Goal: Communication & Community: Answer question/provide support

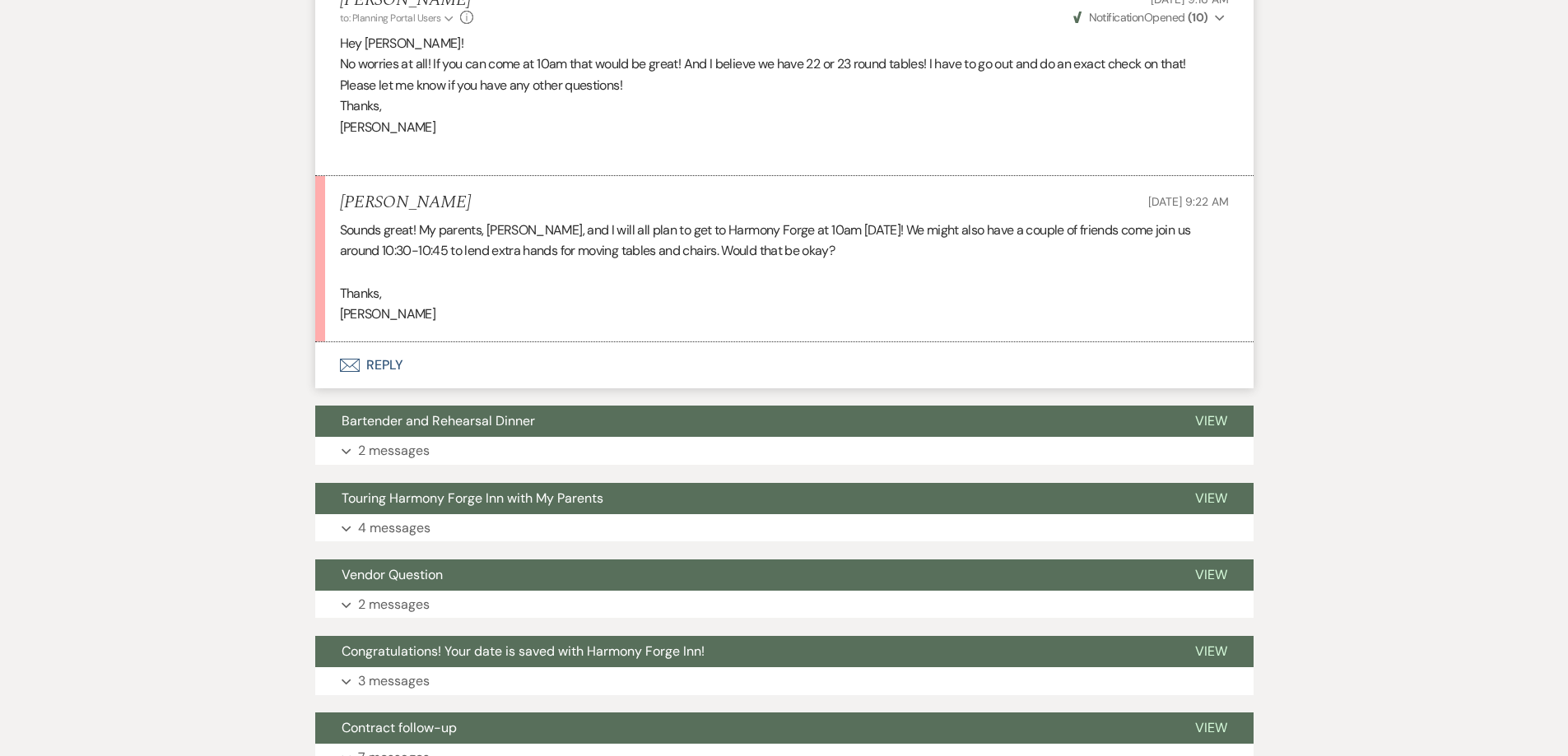
scroll to position [5153, 0]
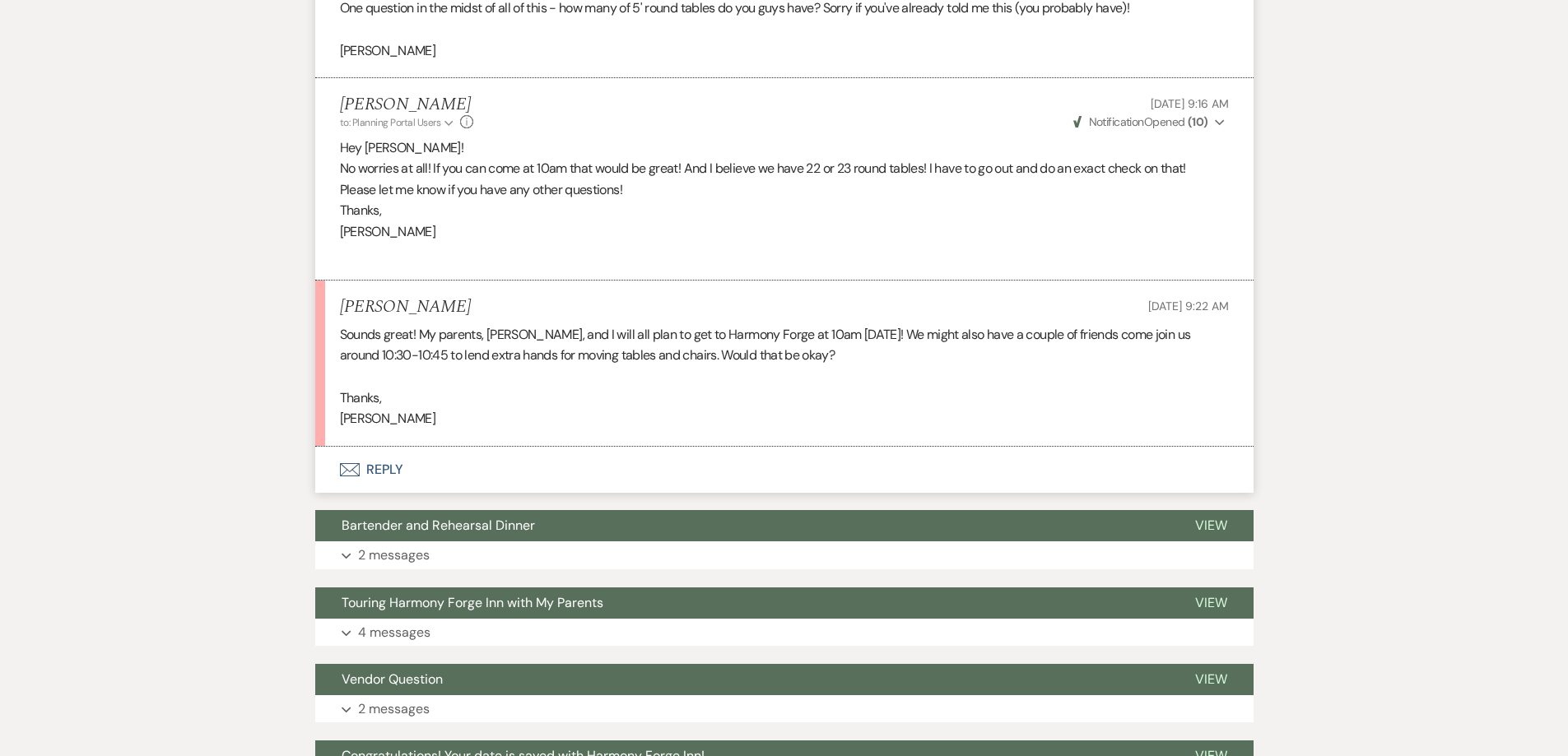
click at [400, 493] on button "Envelope Reply" at bounding box center [784, 470] width 938 height 46
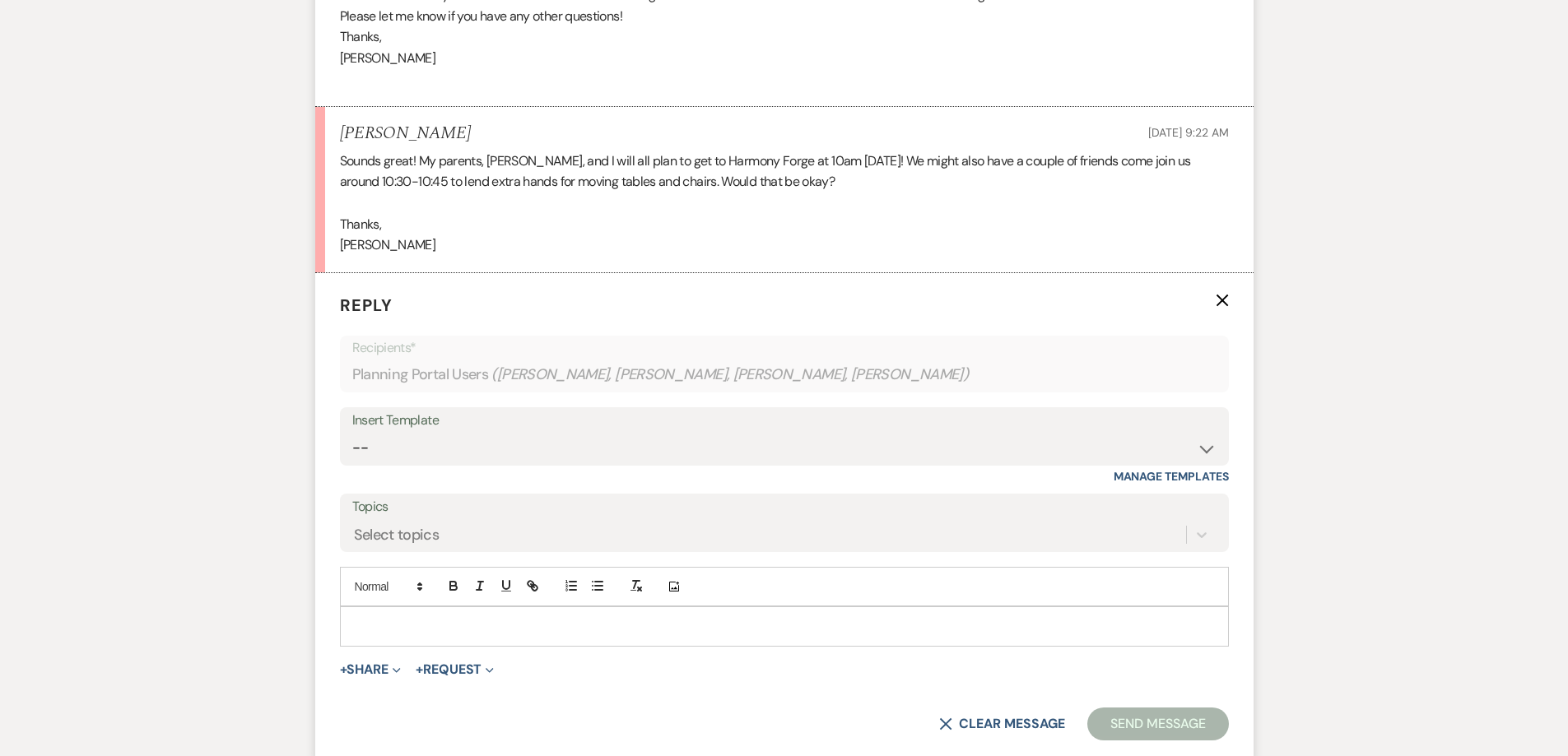
scroll to position [5482, 0]
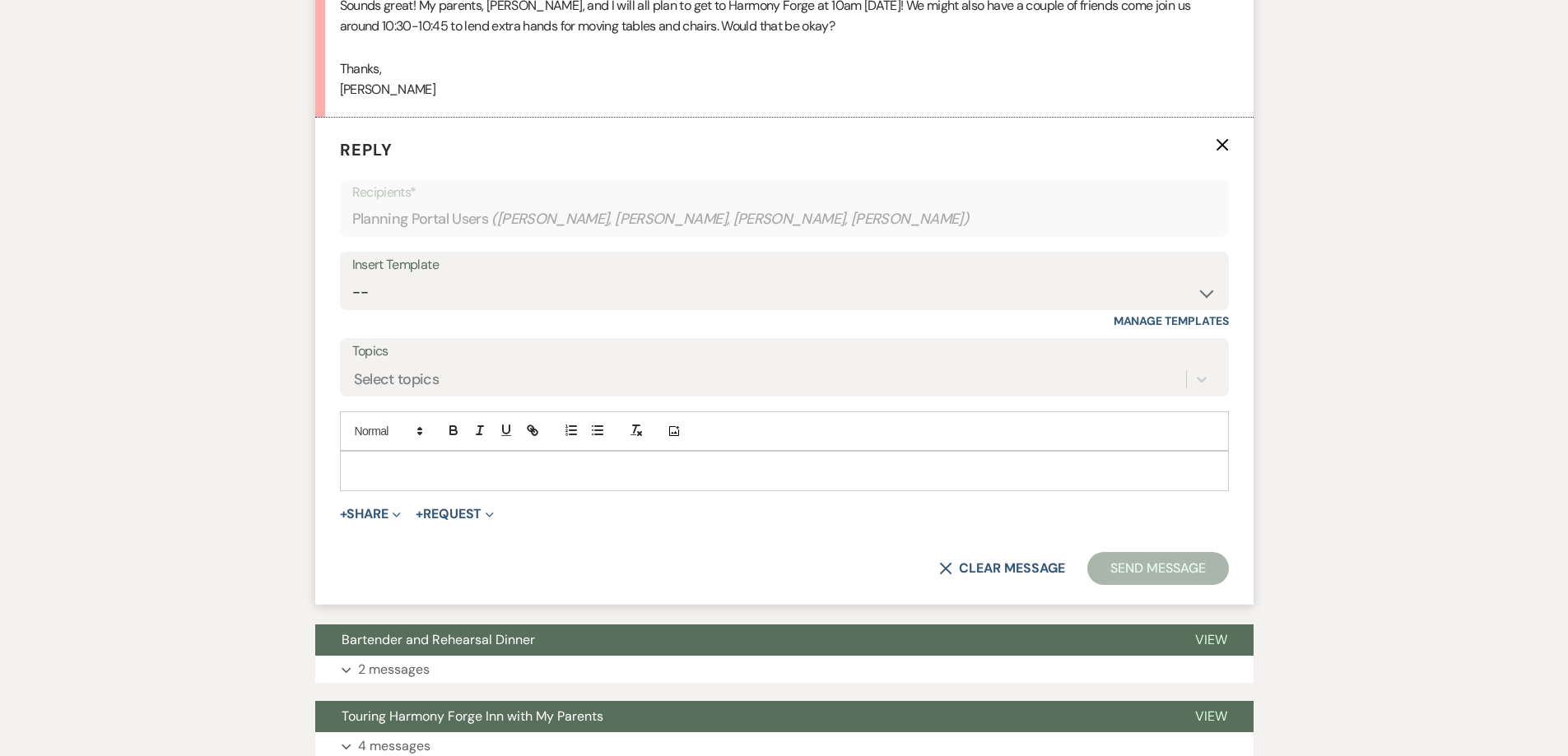
click at [407, 490] on div at bounding box center [784, 470] width 887 height 37
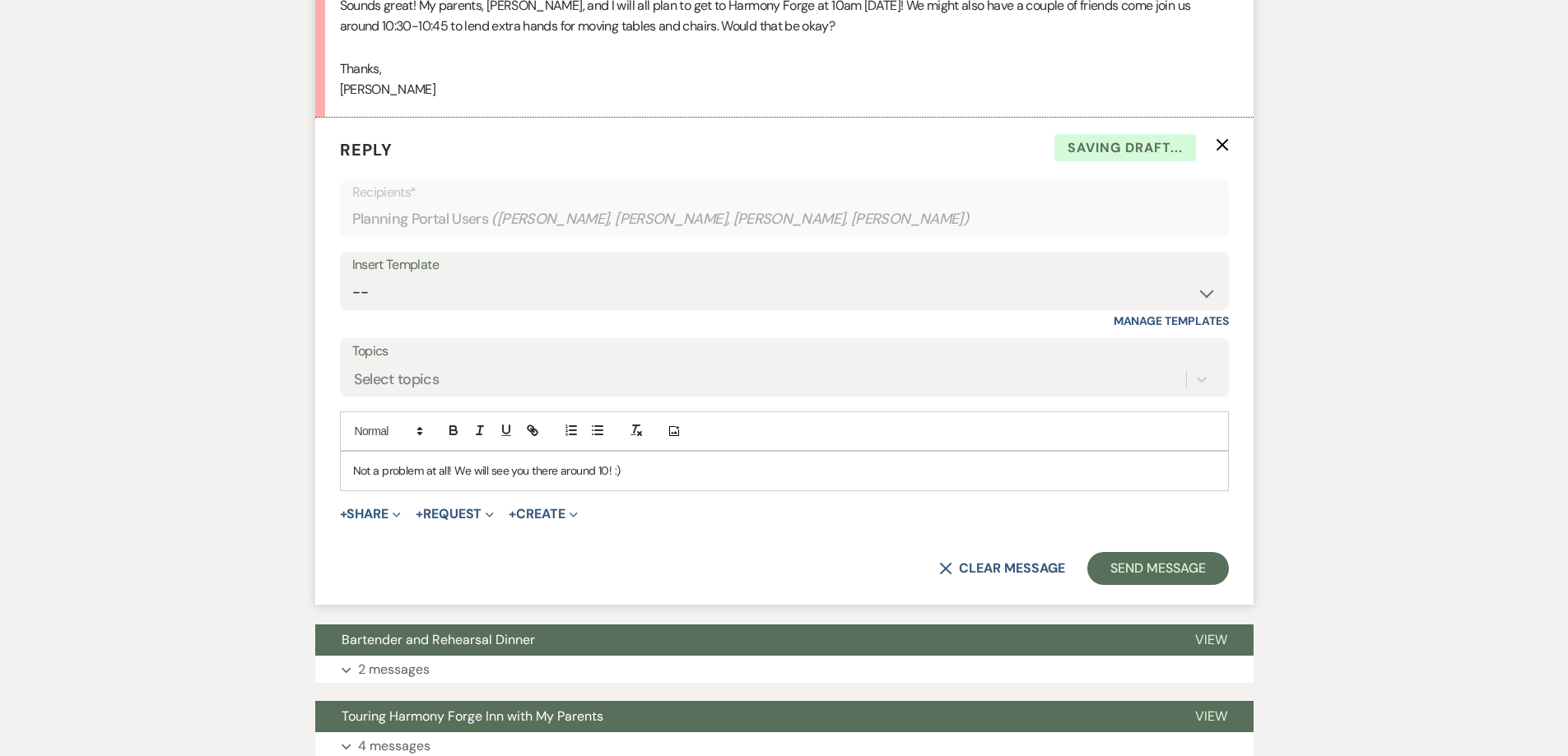
click at [607, 480] on p "Not a problem at all! We will see you there around 10! :)" at bounding box center [784, 471] width 862 height 18
click at [1121, 585] on button "Send Message" at bounding box center [1157, 569] width 140 height 33
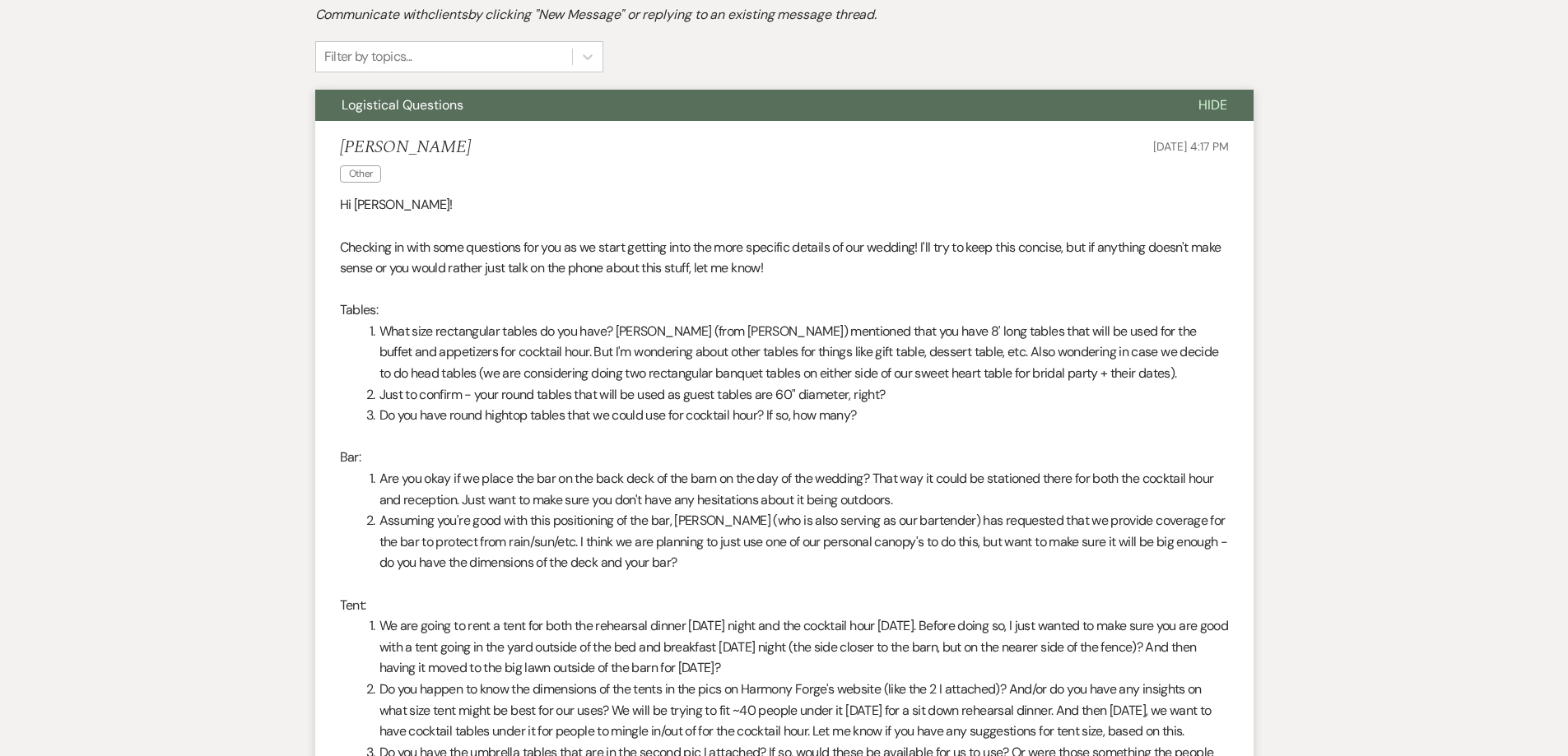
scroll to position [0, 0]
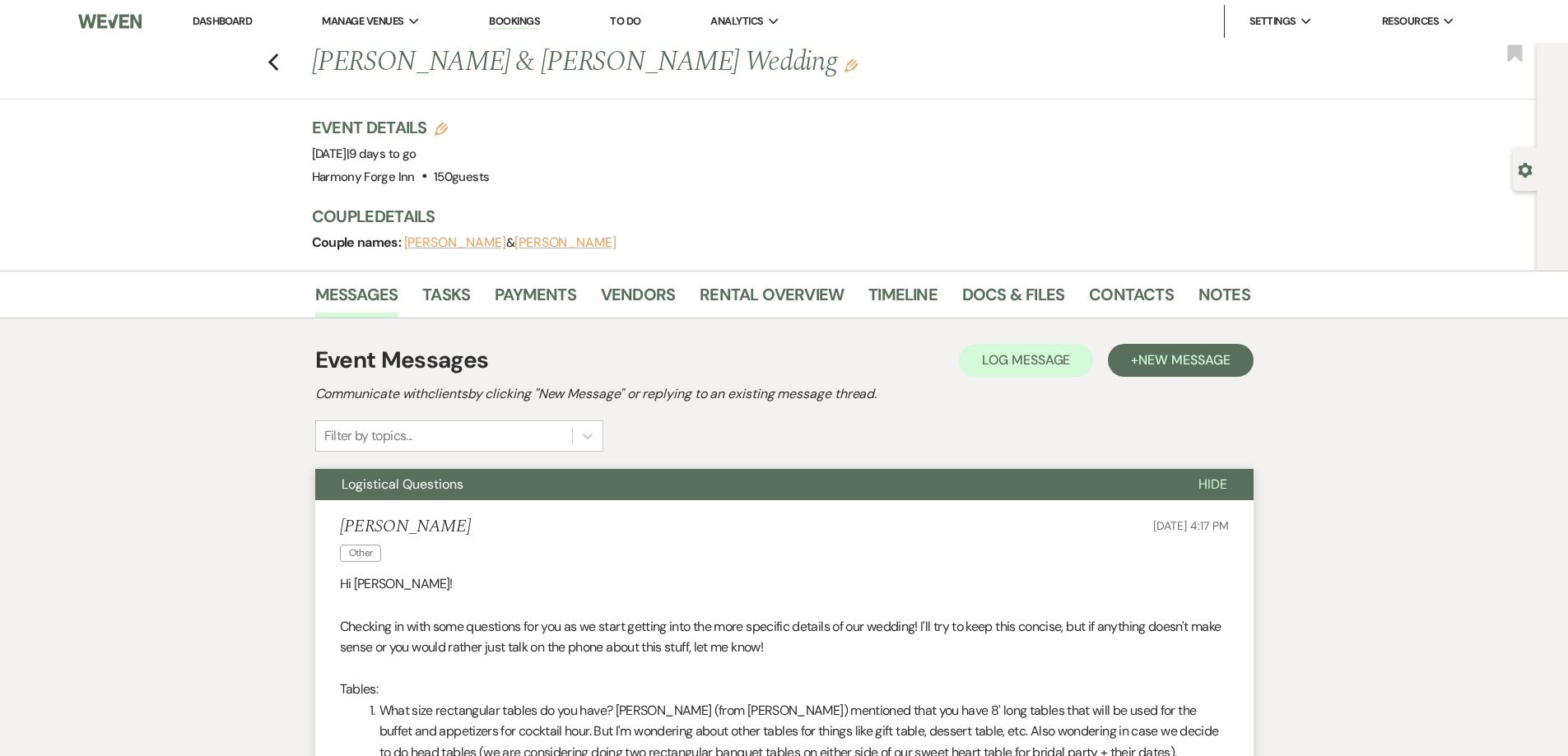
click at [222, 18] on link "Dashboard" at bounding box center [222, 21] width 59 height 14
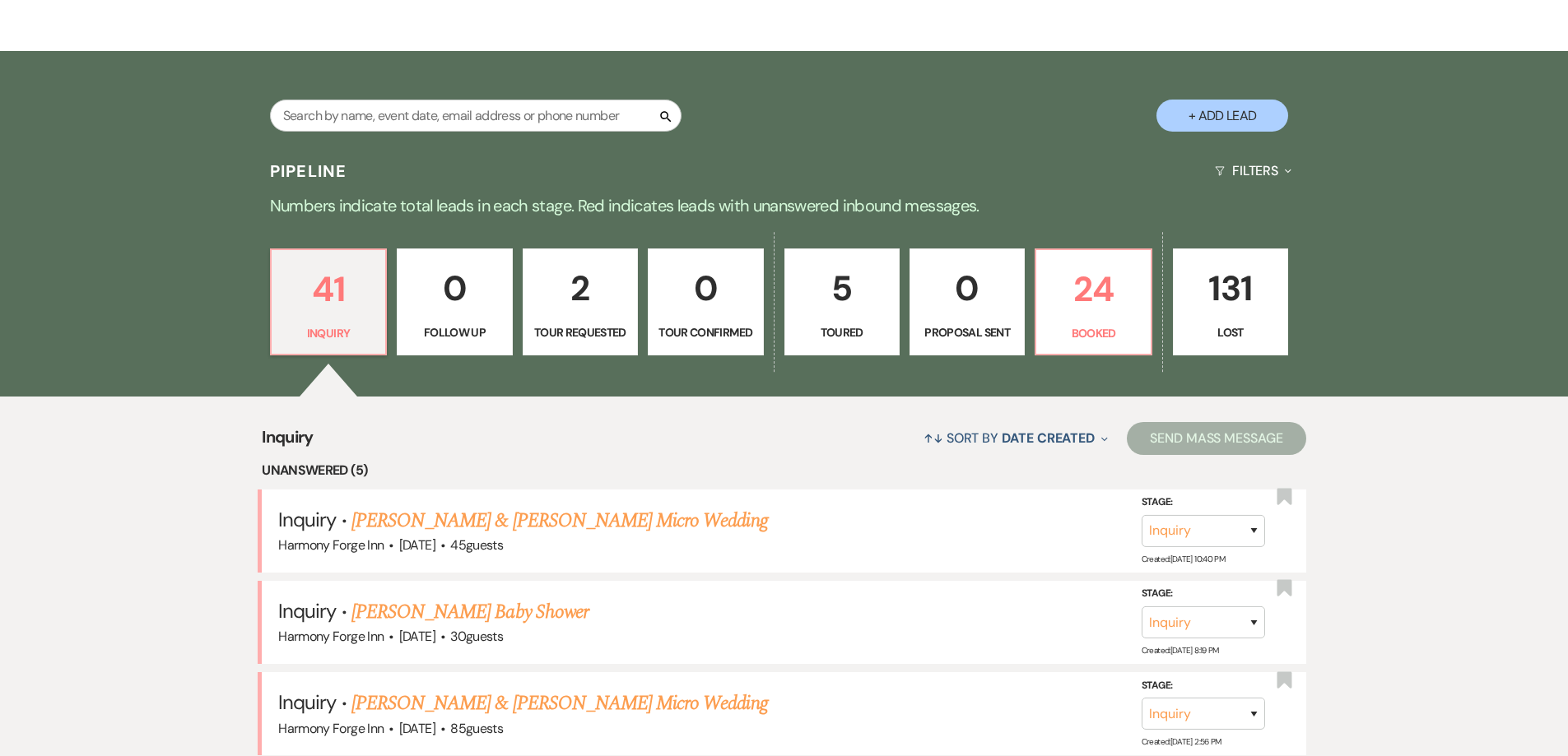
scroll to position [247, 0]
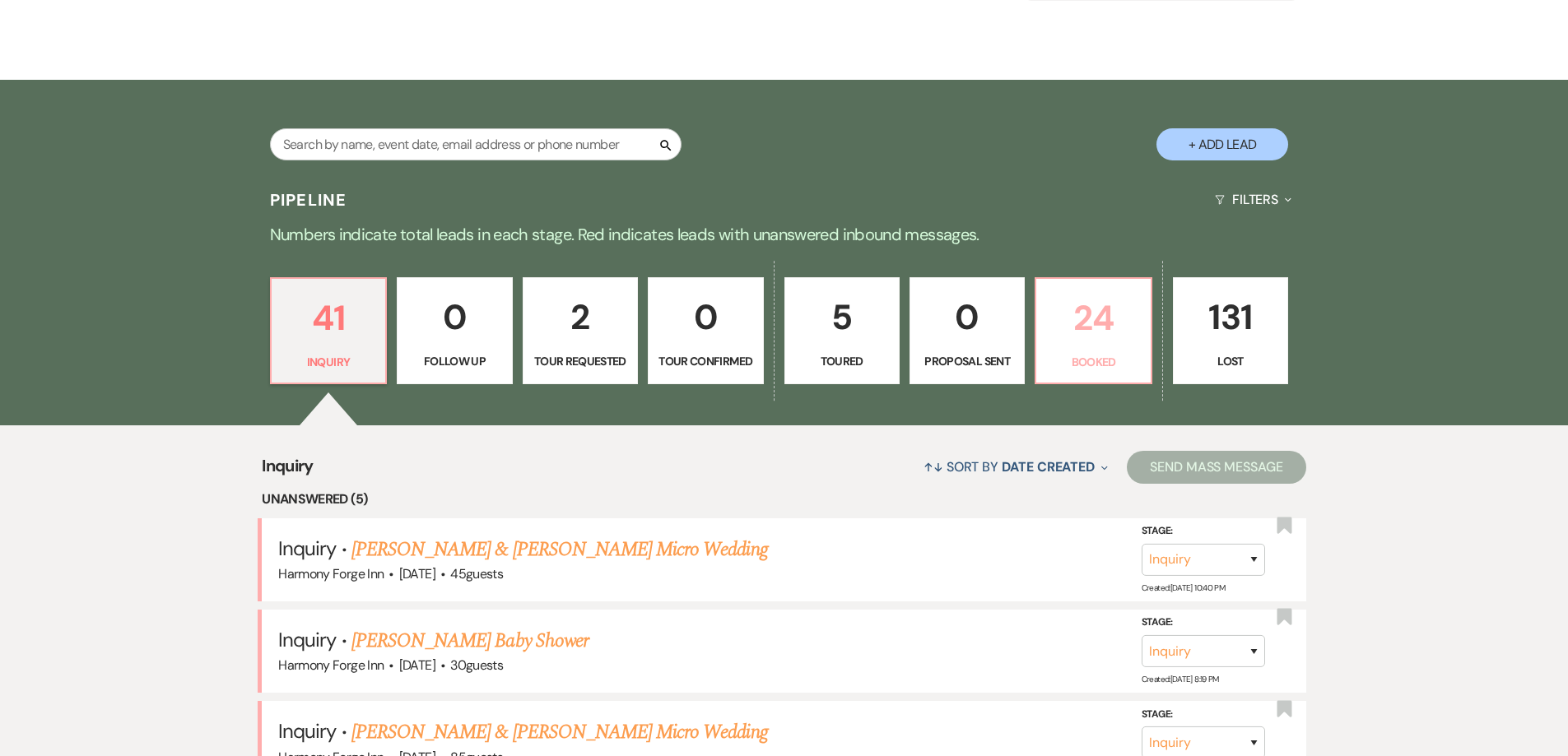
click at [1060, 348] on link "24 Booked" at bounding box center [1093, 330] width 117 height 107
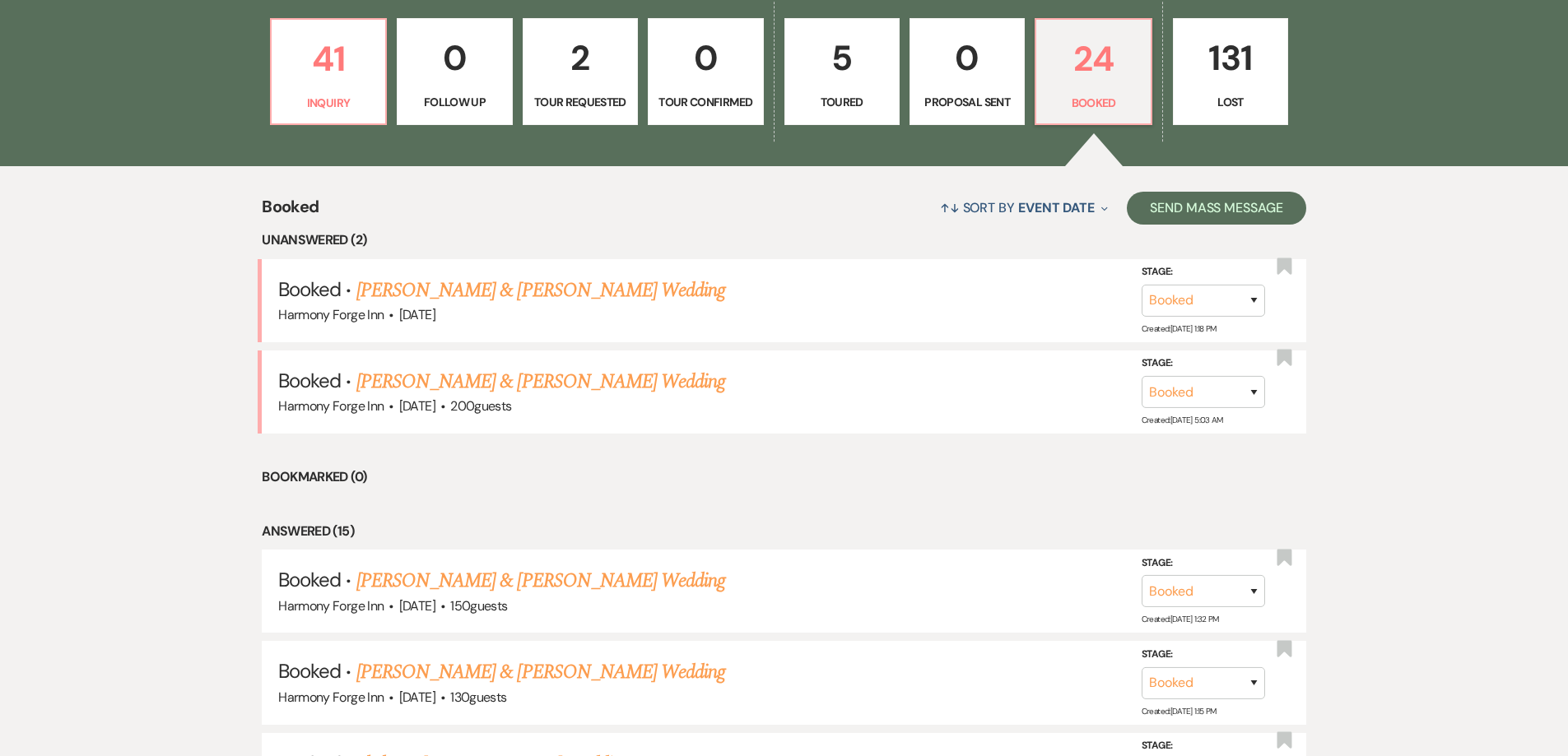
scroll to position [658, 0]
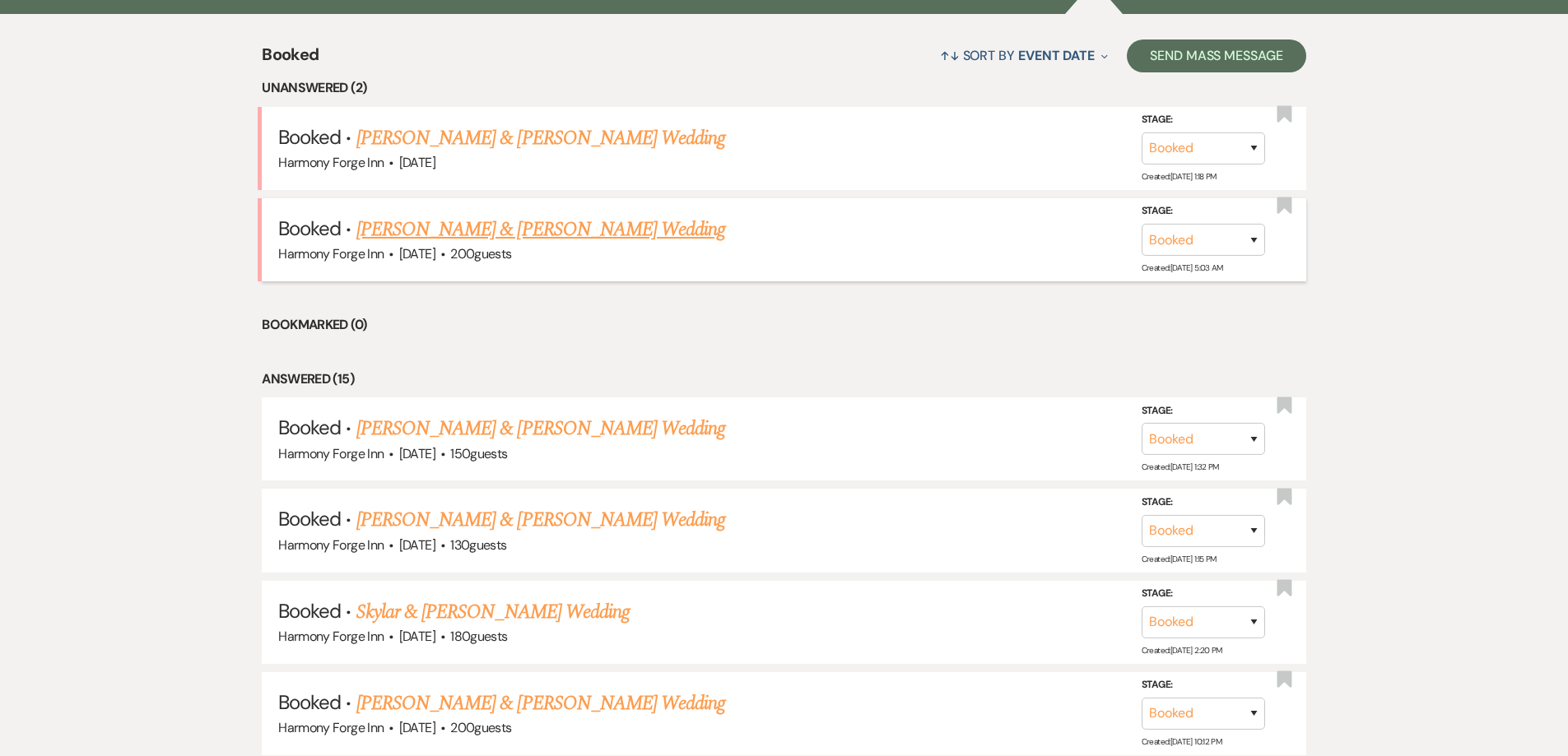
click at [481, 228] on link "[PERSON_NAME] & [PERSON_NAME] Wedding" at bounding box center [541, 229] width 369 height 30
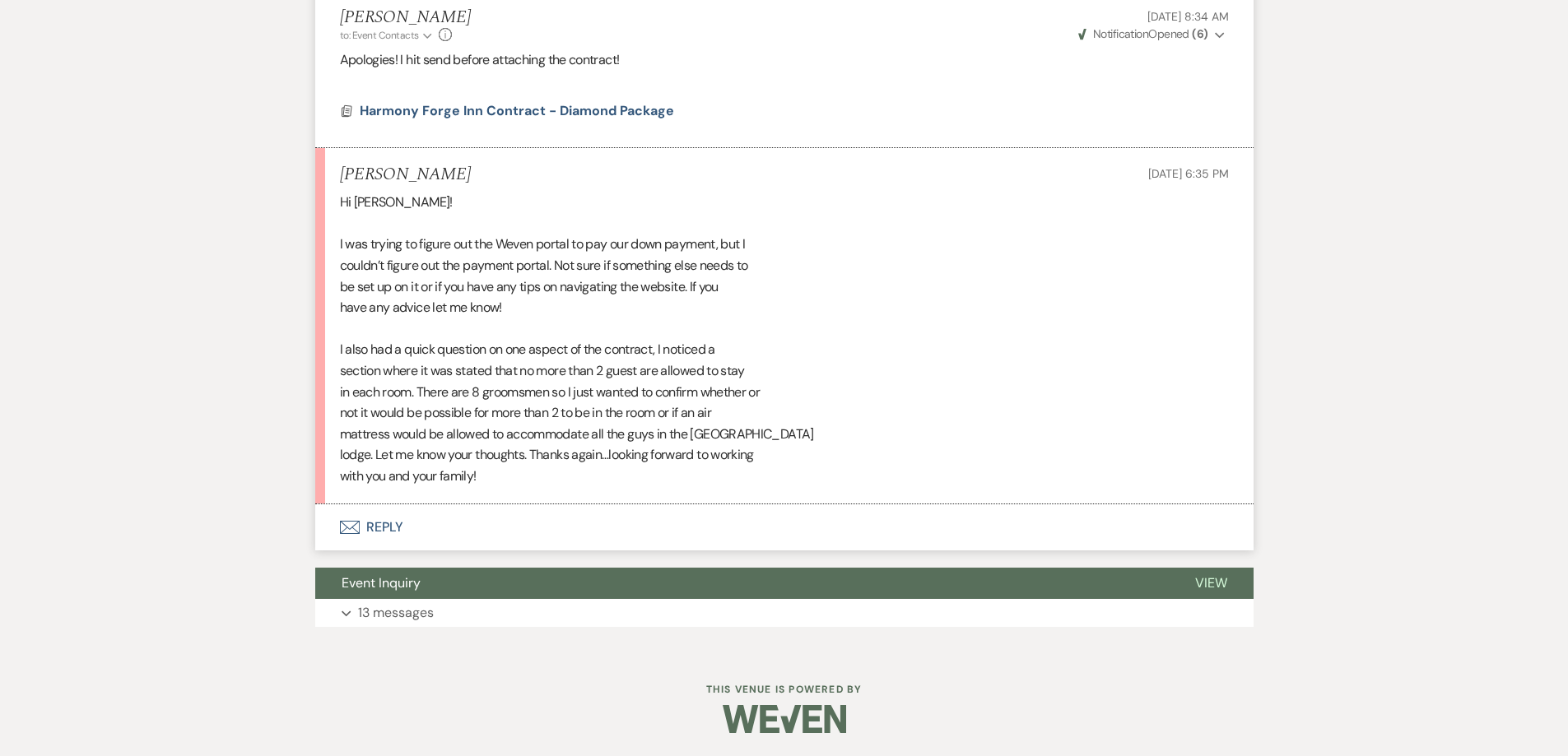
scroll to position [916, 0]
click at [572, 263] on div "Hi [PERSON_NAME]! I was trying to figure out the Weven portal to pay our down p…" at bounding box center [784, 338] width 889 height 295
drag, startPoint x: 654, startPoint y: 262, endPoint x: 670, endPoint y: 262, distance: 16.0
click at [670, 262] on div "Hi [PERSON_NAME]! I was trying to figure out the Weven portal to pay our down p…" at bounding box center [784, 338] width 889 height 295
click at [674, 262] on div "Hi [PERSON_NAME]! I was trying to figure out the Weven portal to pay our down p…" at bounding box center [784, 338] width 889 height 295
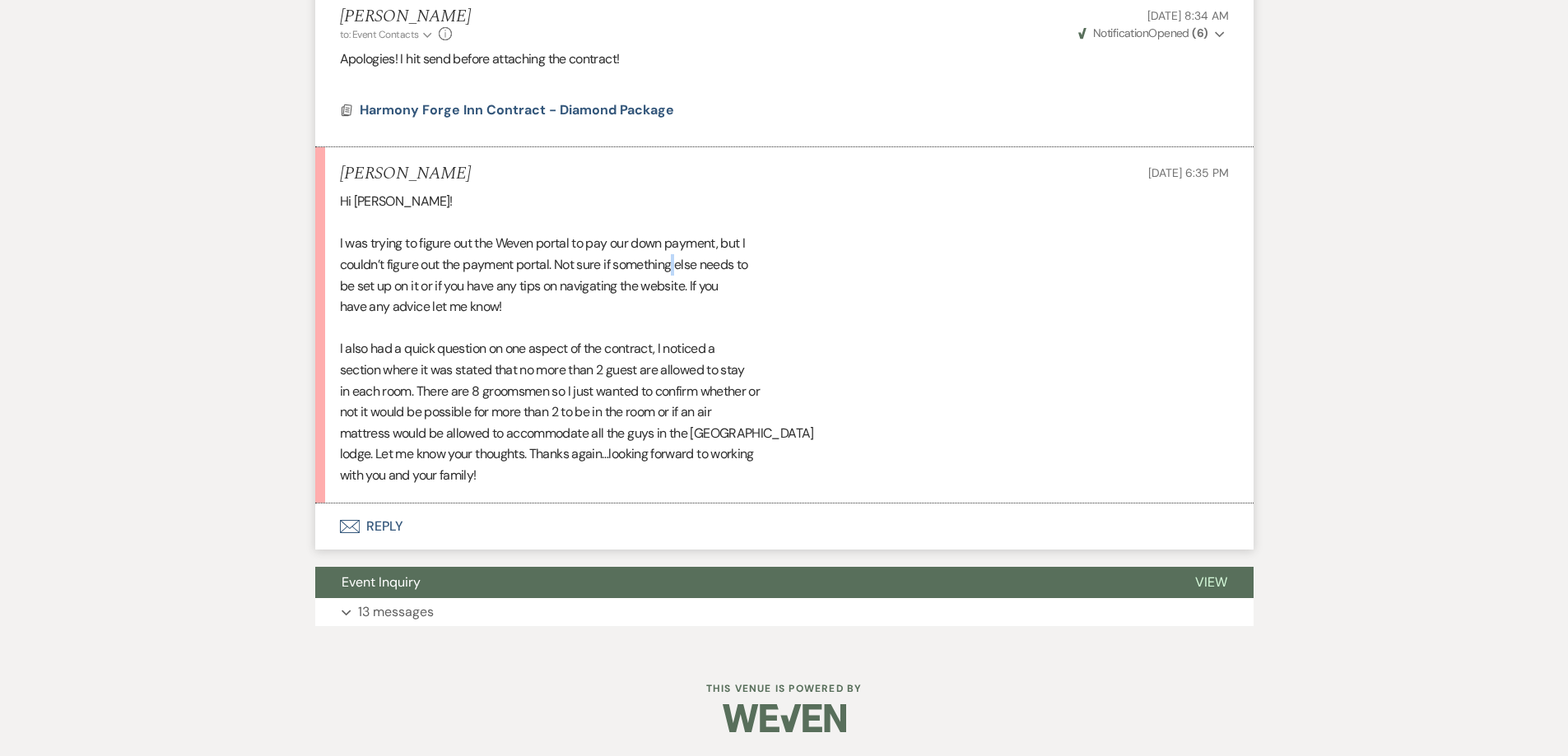
click at [674, 262] on div "Hi [PERSON_NAME]! I was trying to figure out the Weven portal to pay our down p…" at bounding box center [784, 338] width 889 height 295
click at [410, 286] on div "Hi [PERSON_NAME]! I was trying to figure out the Weven portal to pay our down p…" at bounding box center [784, 338] width 889 height 295
drag, startPoint x: 401, startPoint y: 255, endPoint x: 557, endPoint y: 264, distance: 156.3
click at [551, 252] on div "Hi [PERSON_NAME]! I was trying to figure out the Weven portal to pay our down p…" at bounding box center [784, 338] width 889 height 295
click at [567, 298] on div "Hi [PERSON_NAME]! I was trying to figure out the Weven portal to pay our down p…" at bounding box center [784, 338] width 889 height 295
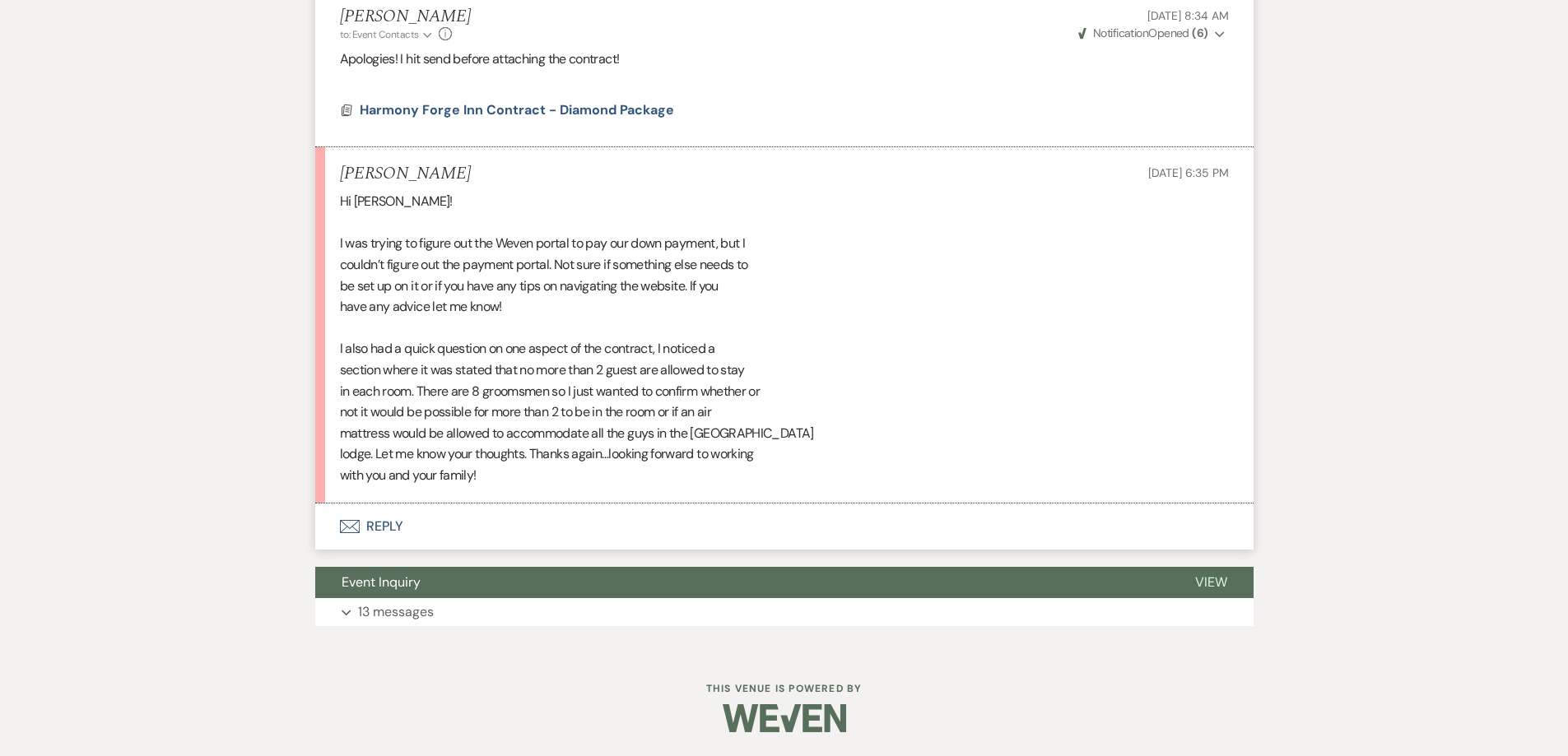
click at [383, 514] on button "Envelope Reply" at bounding box center [784, 527] width 938 height 46
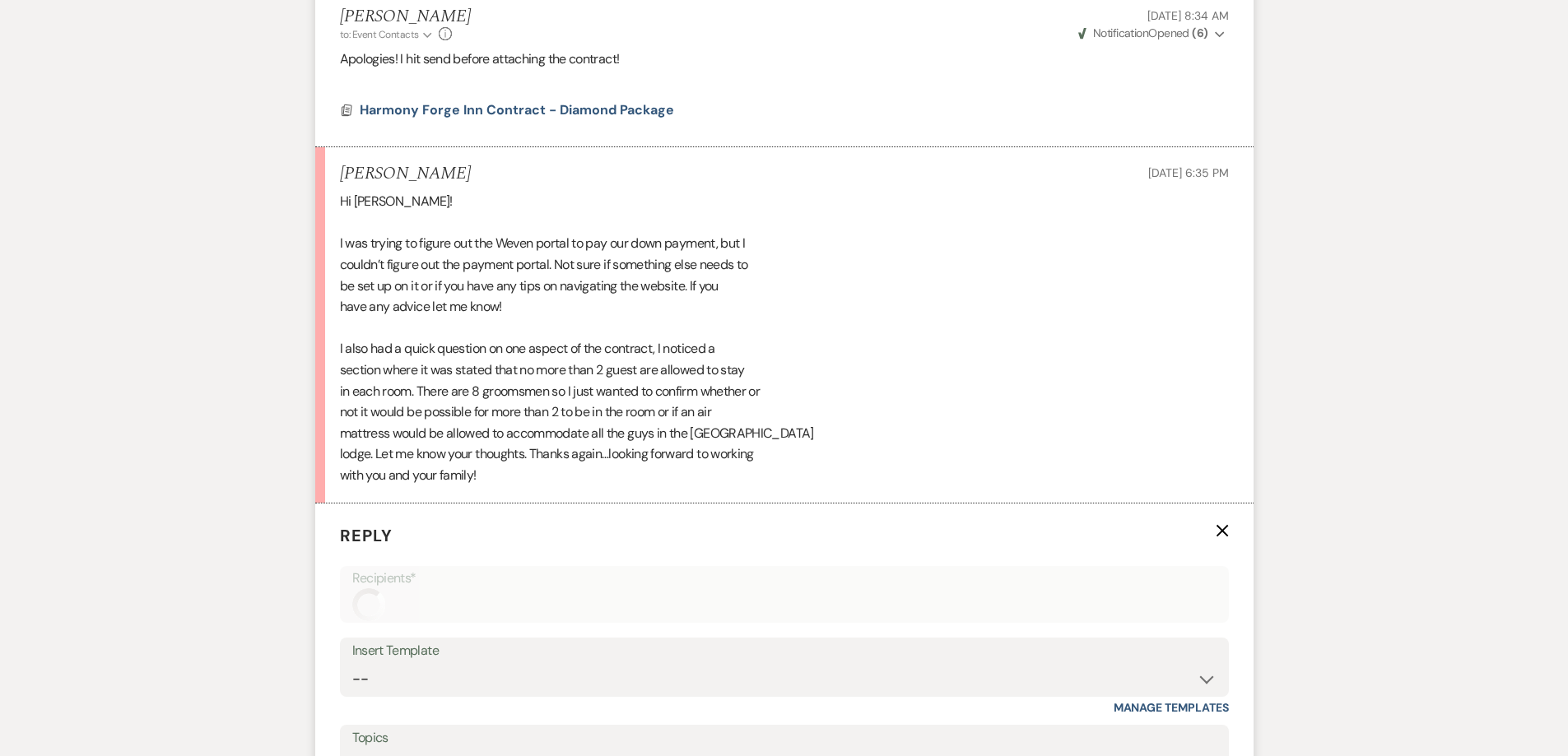
scroll to position [1163, 0]
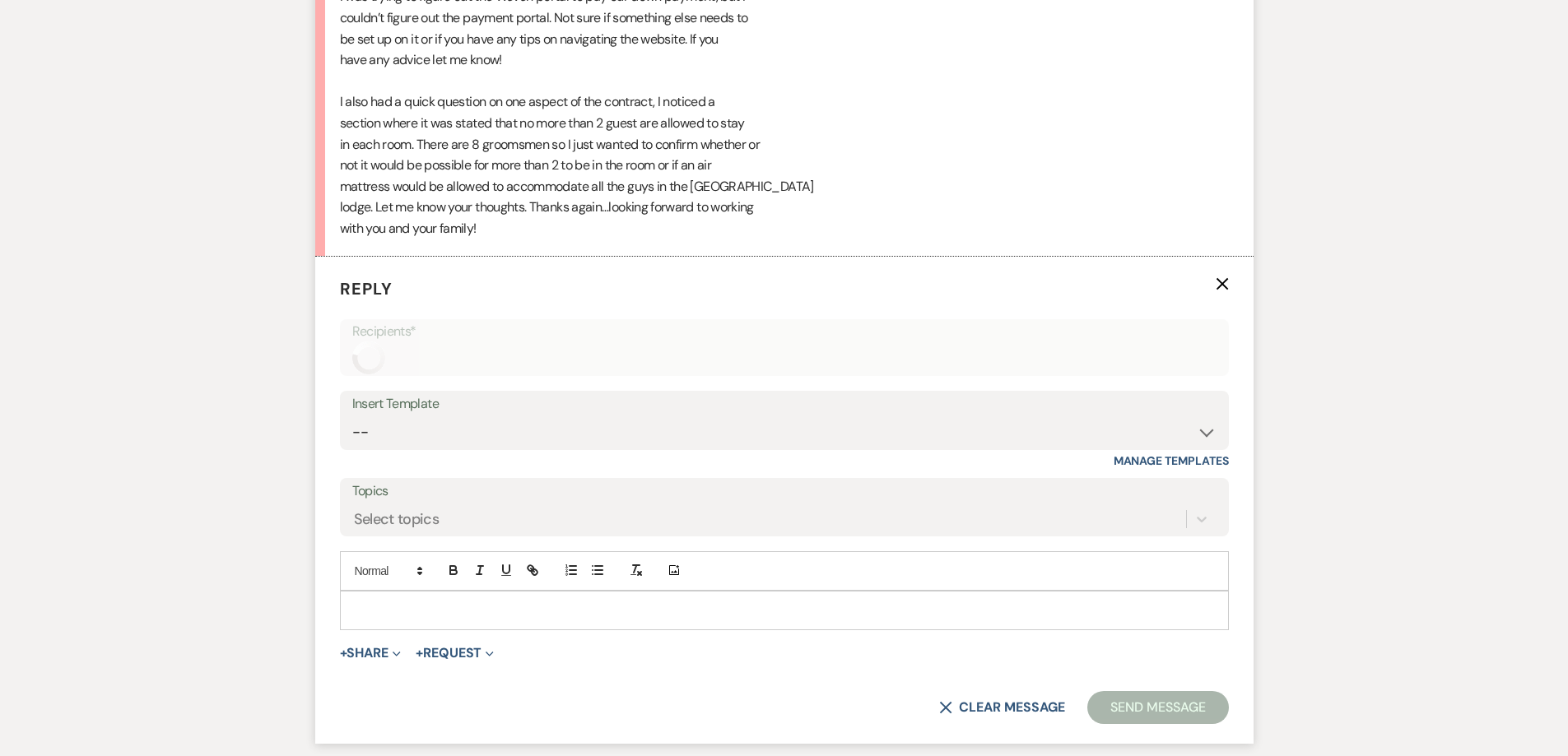
click at [406, 614] on p at bounding box center [784, 610] width 862 height 18
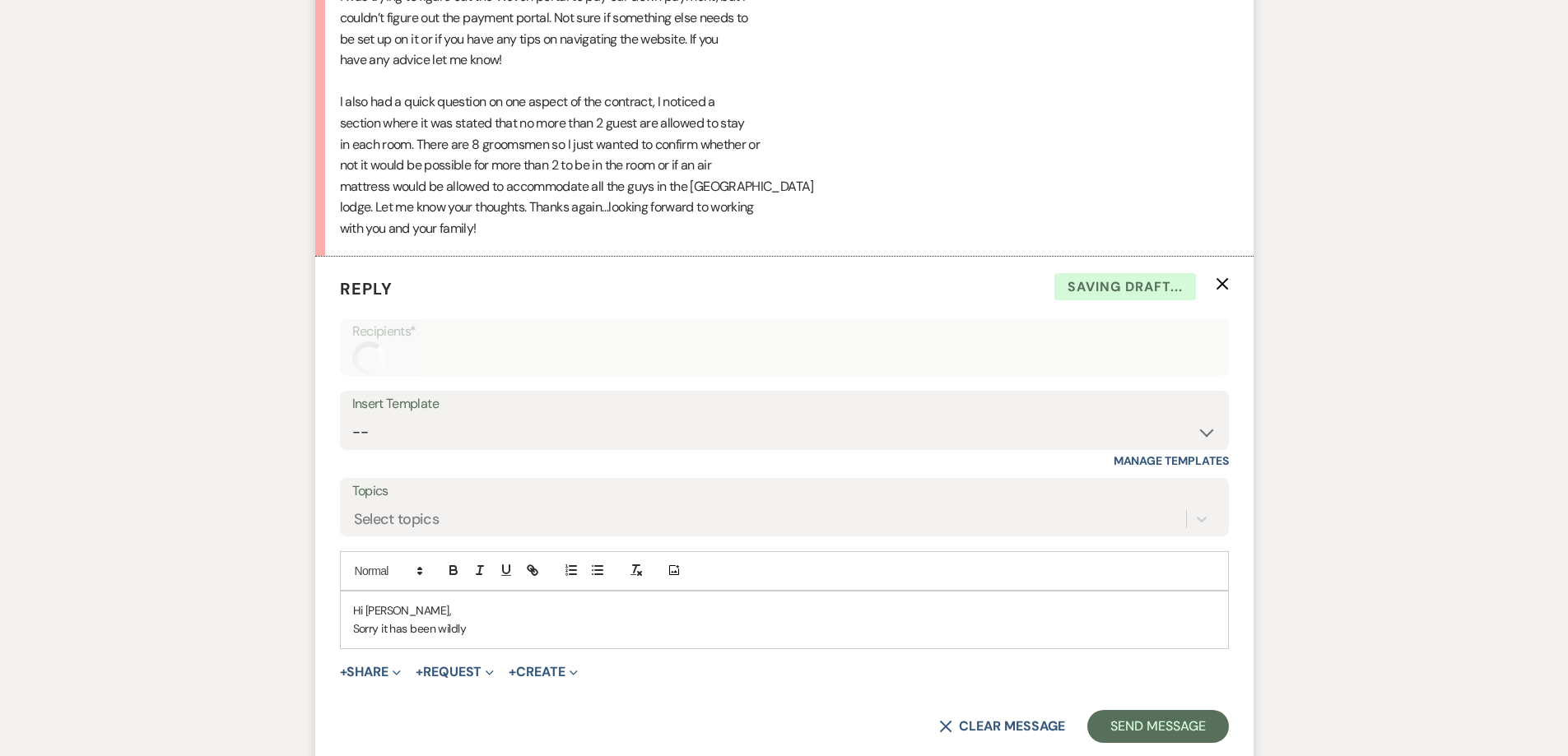
scroll to position [1162, 0]
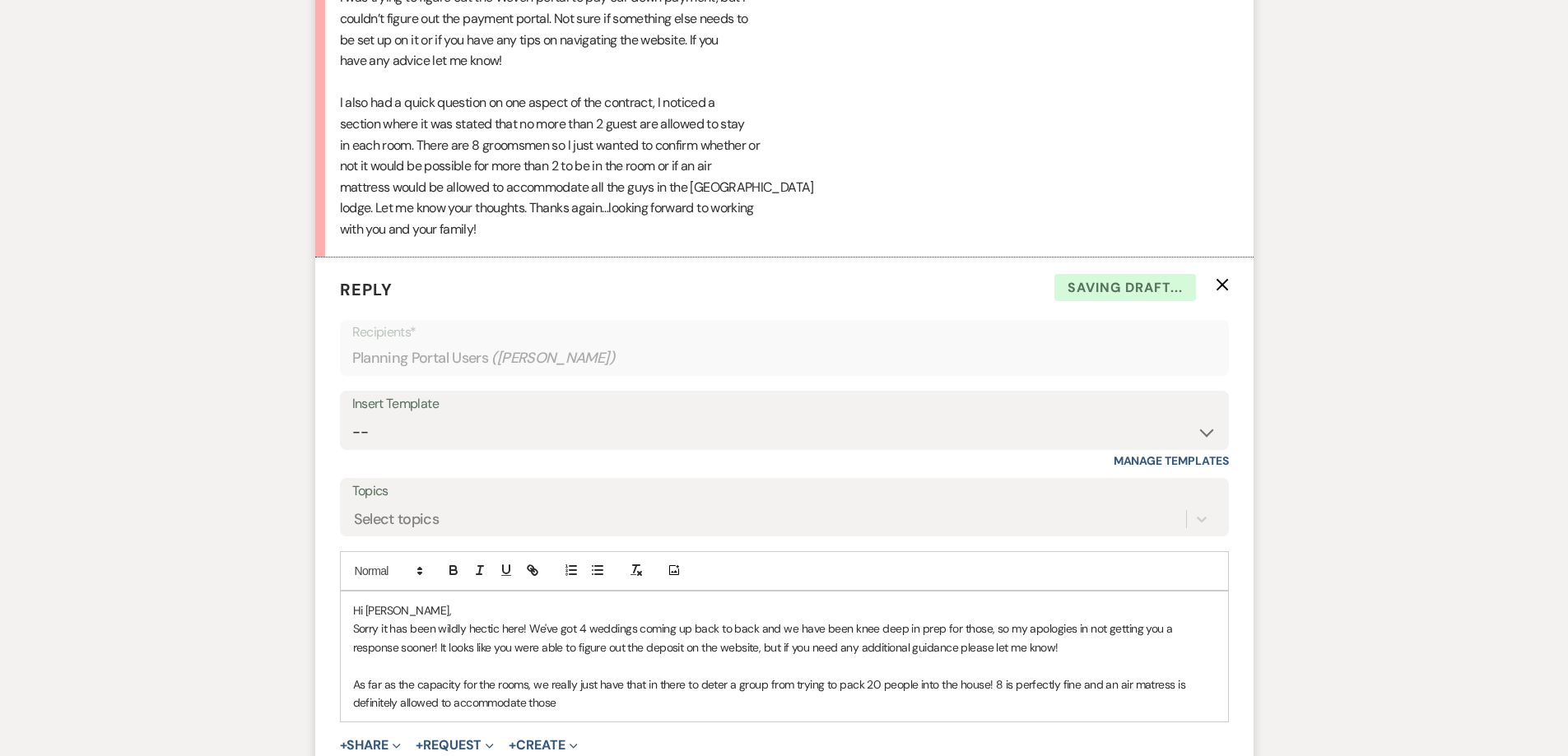
click at [575, 700] on p "As far as the capacity for the rooms, we really just have that in there to dete…" at bounding box center [784, 694] width 862 height 37
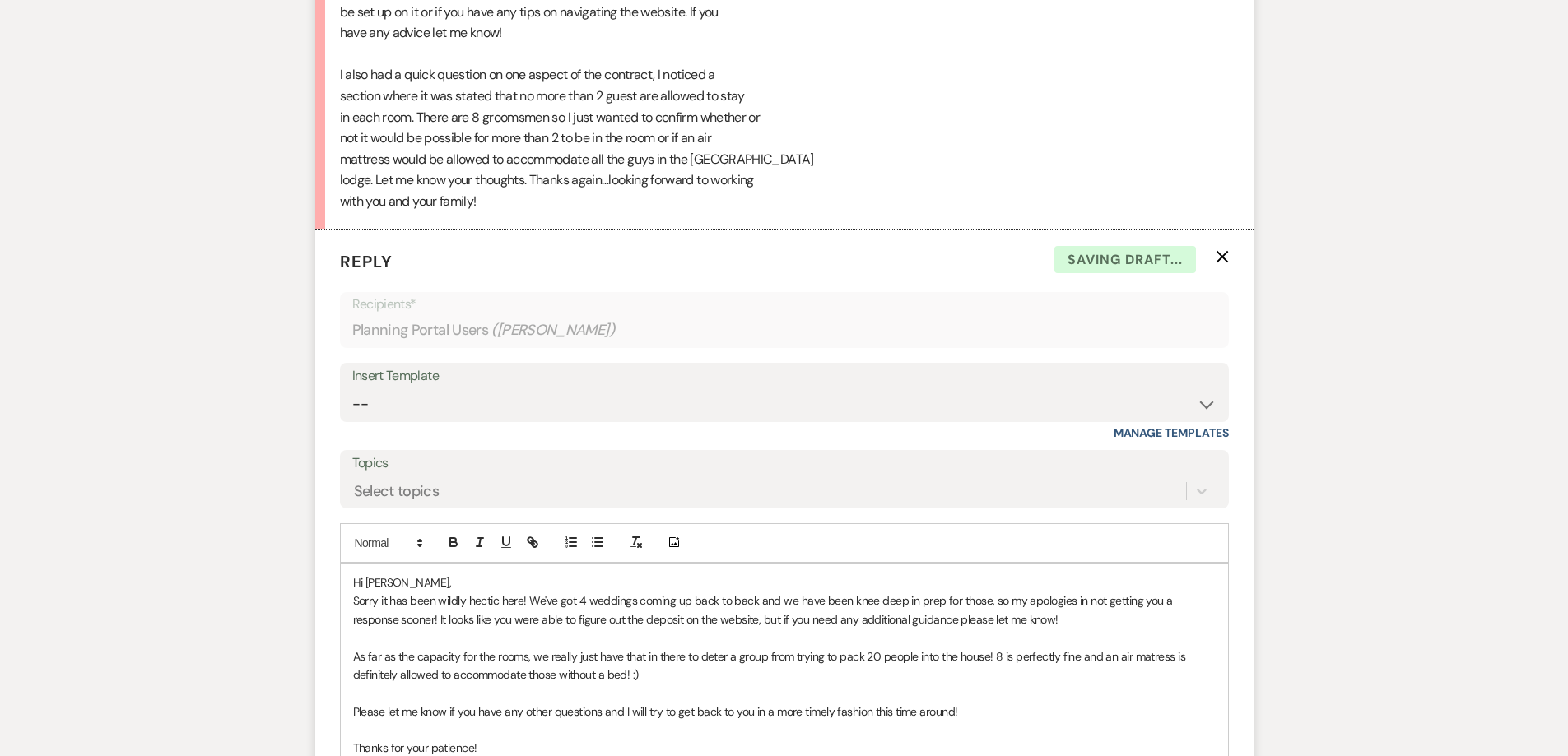
scroll to position [1209, 0]
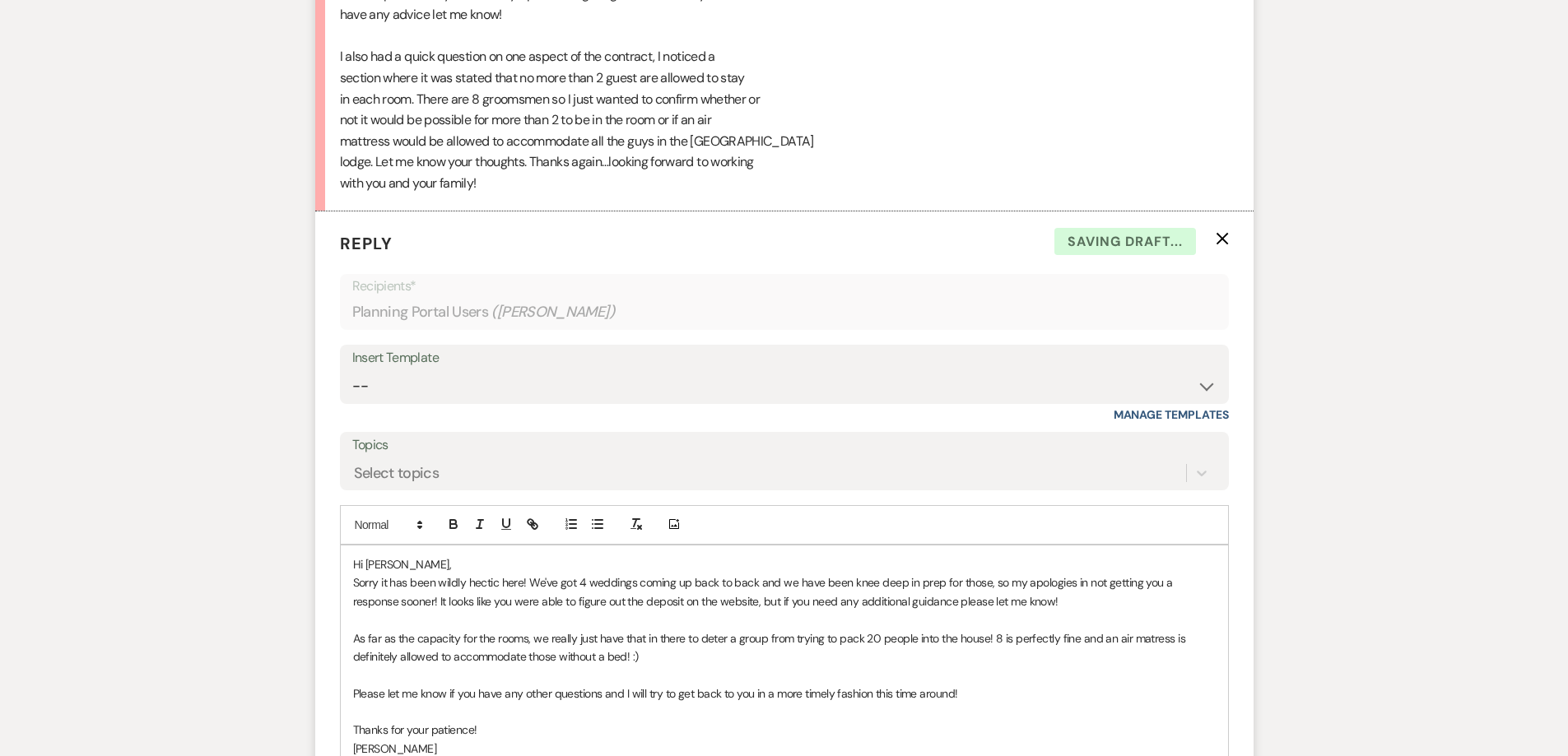
click at [412, 565] on p "Hi [PERSON_NAME]," at bounding box center [784, 564] width 862 height 18
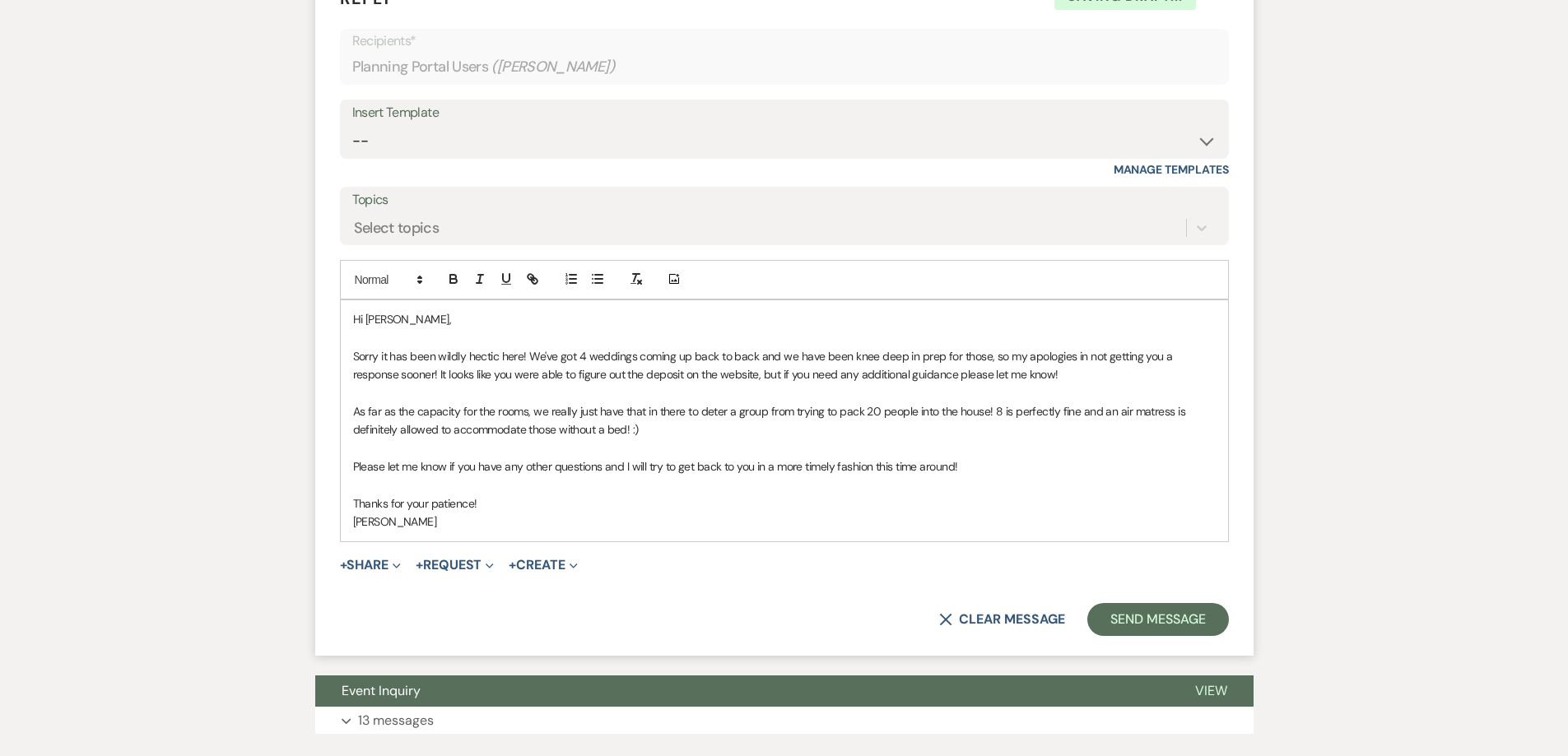
scroll to position [1455, 0]
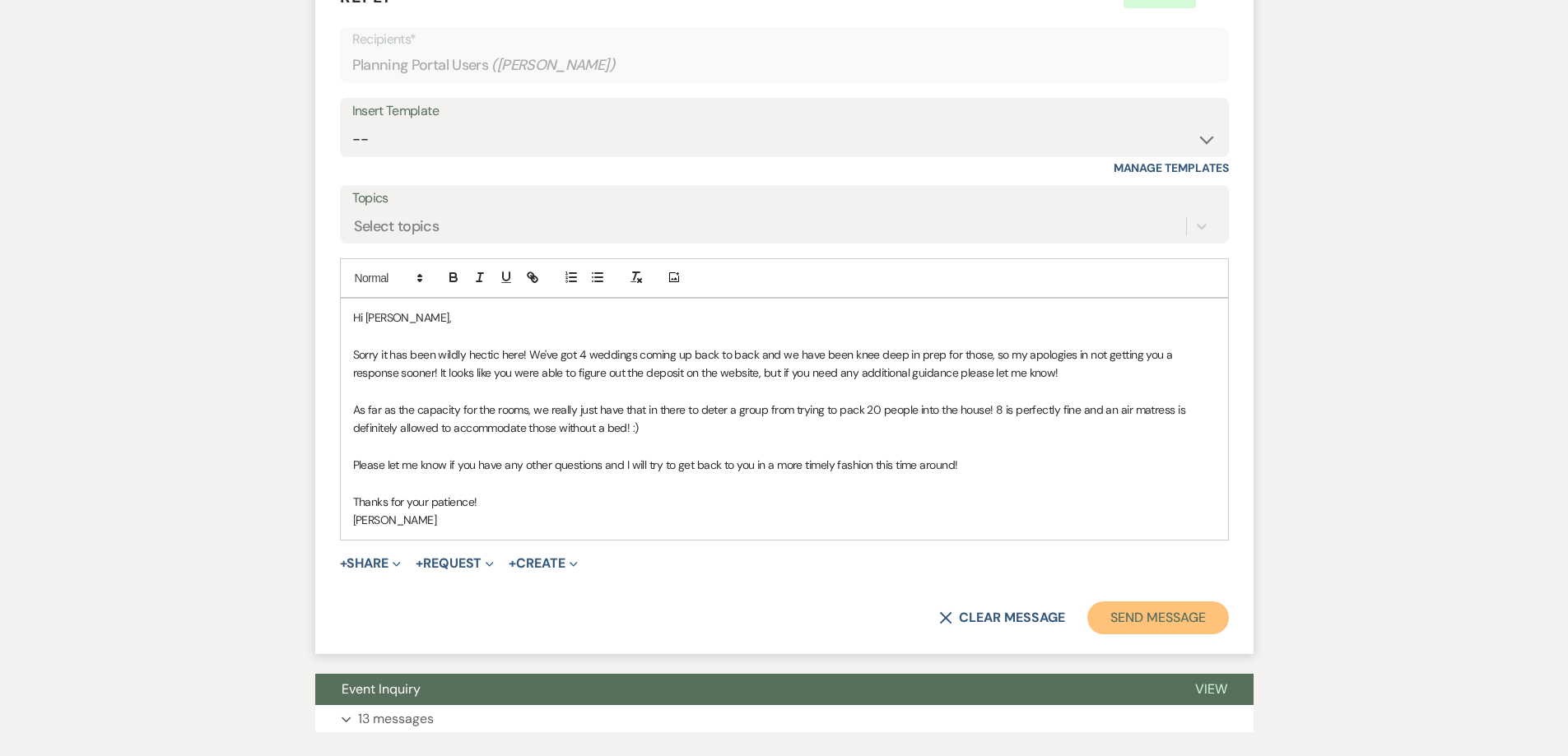
click at [1158, 613] on button "Send Message" at bounding box center [1157, 618] width 140 height 33
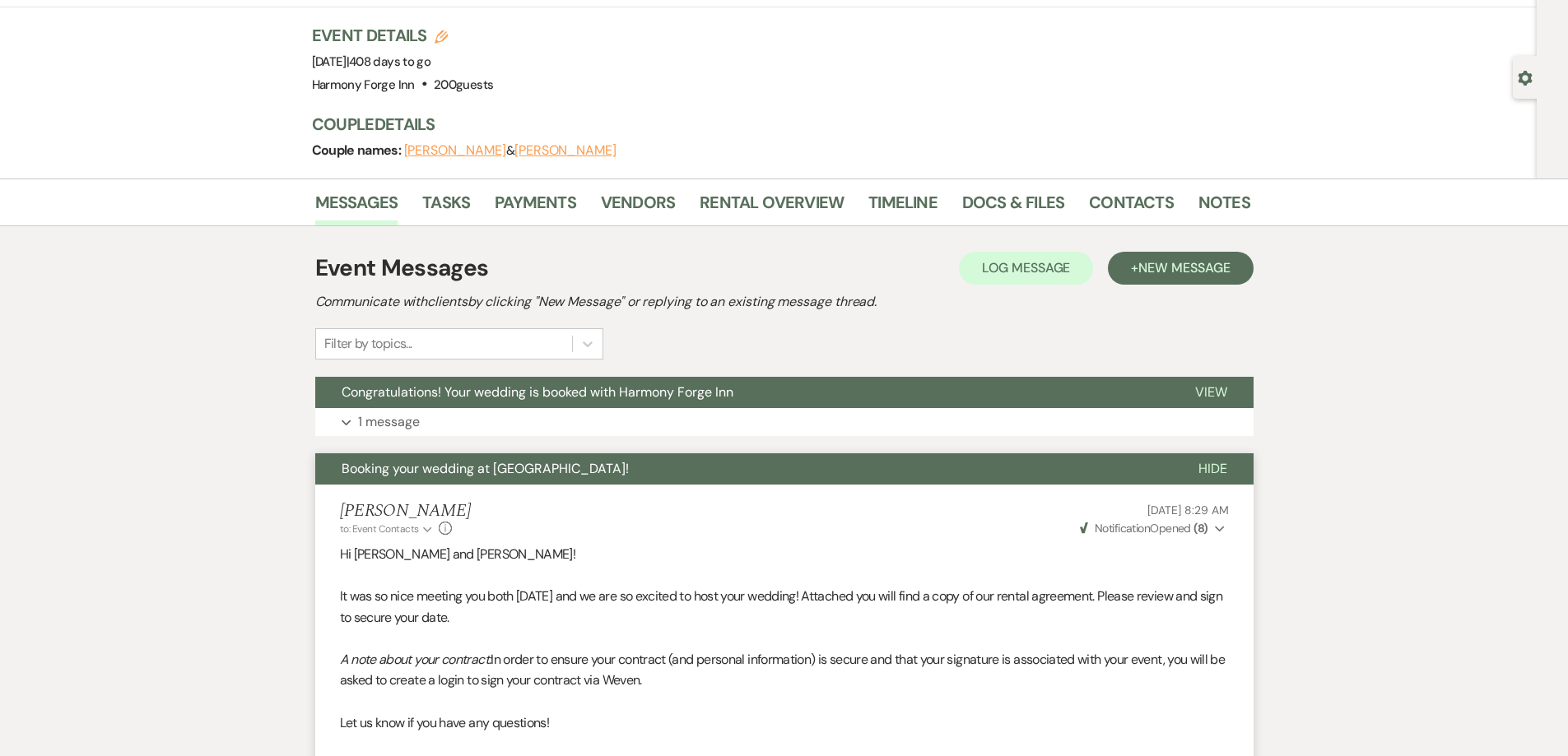
scroll to position [0, 0]
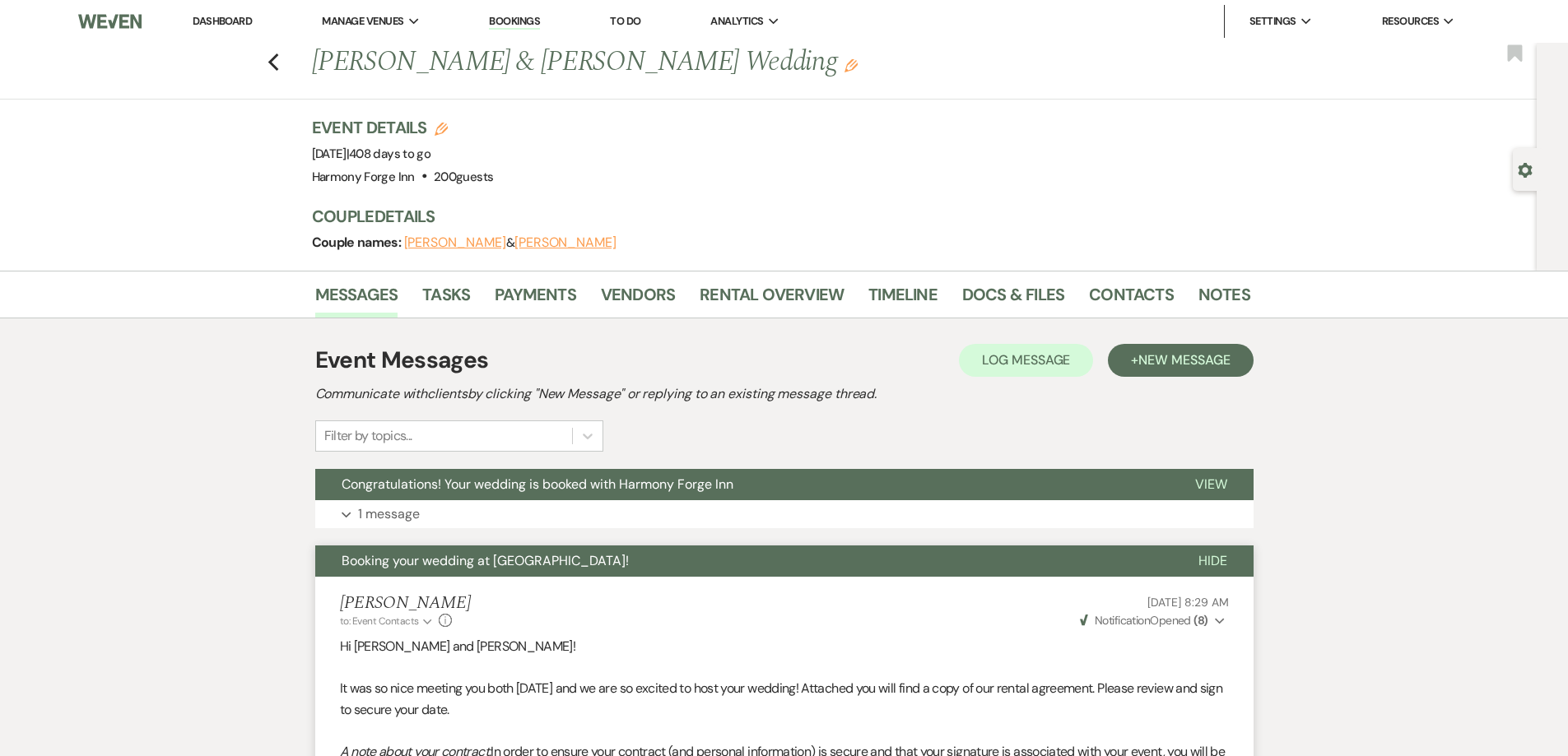
click at [228, 19] on link "Dashboard" at bounding box center [222, 21] width 59 height 14
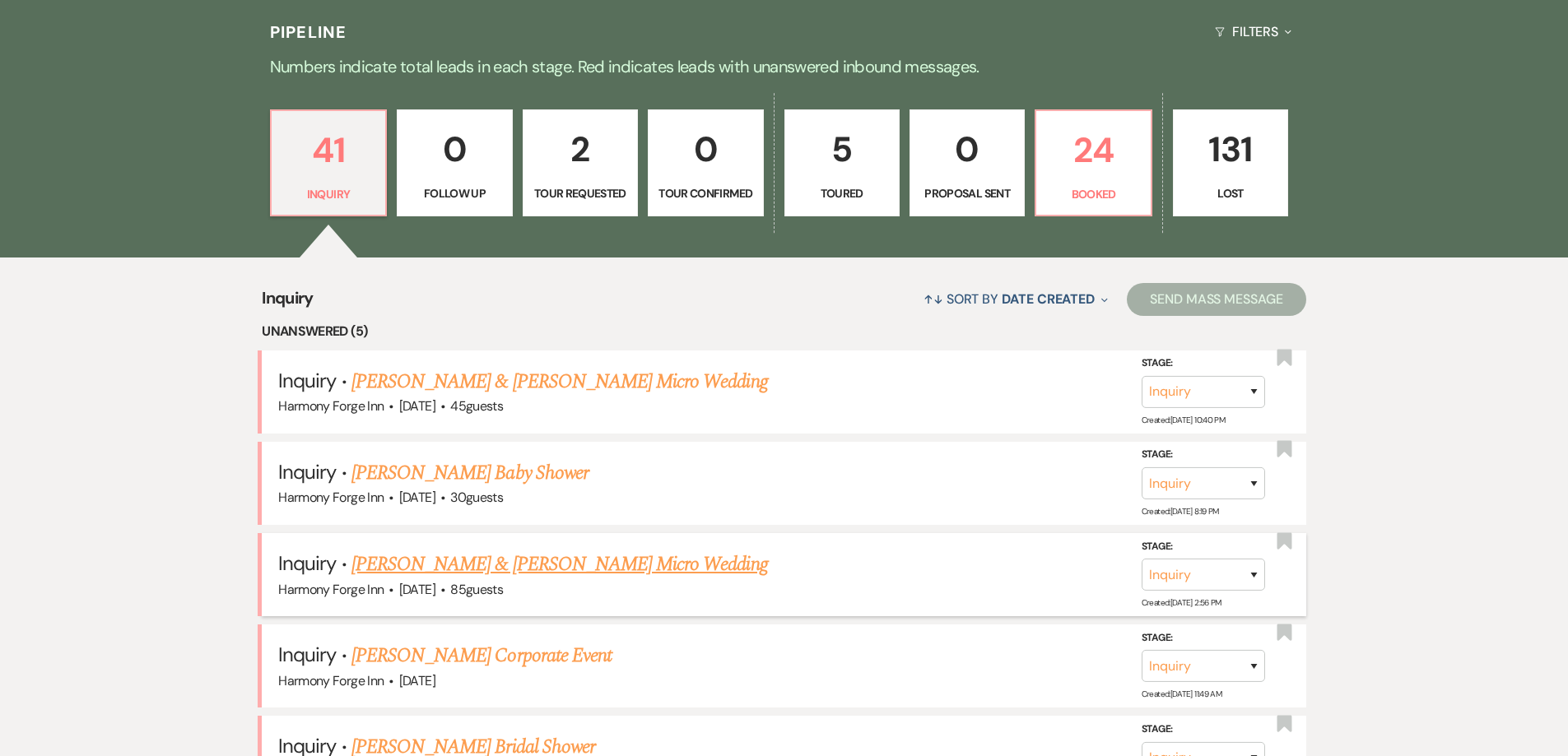
scroll to position [412, 0]
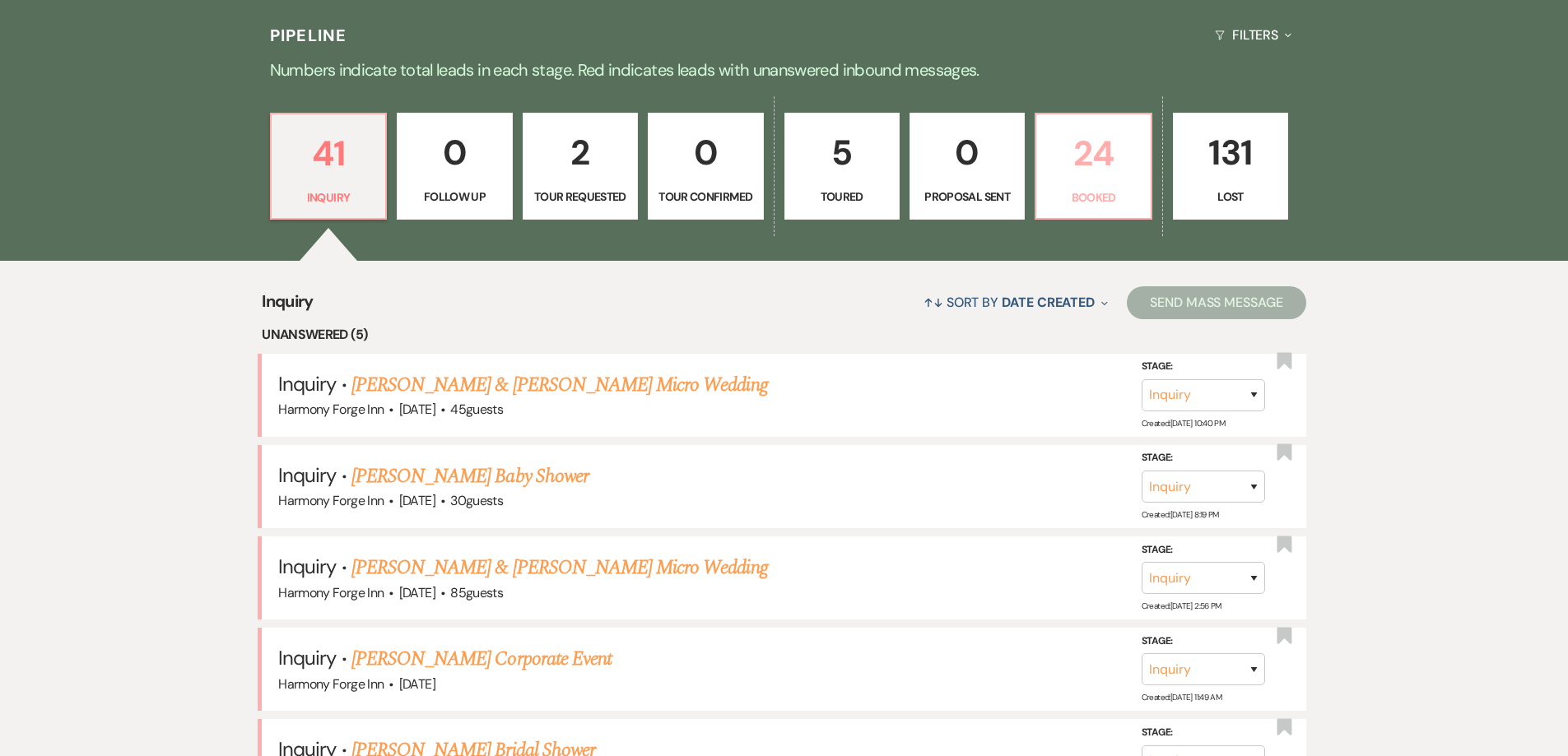
click at [1046, 177] on p "24" at bounding box center [1094, 153] width 94 height 55
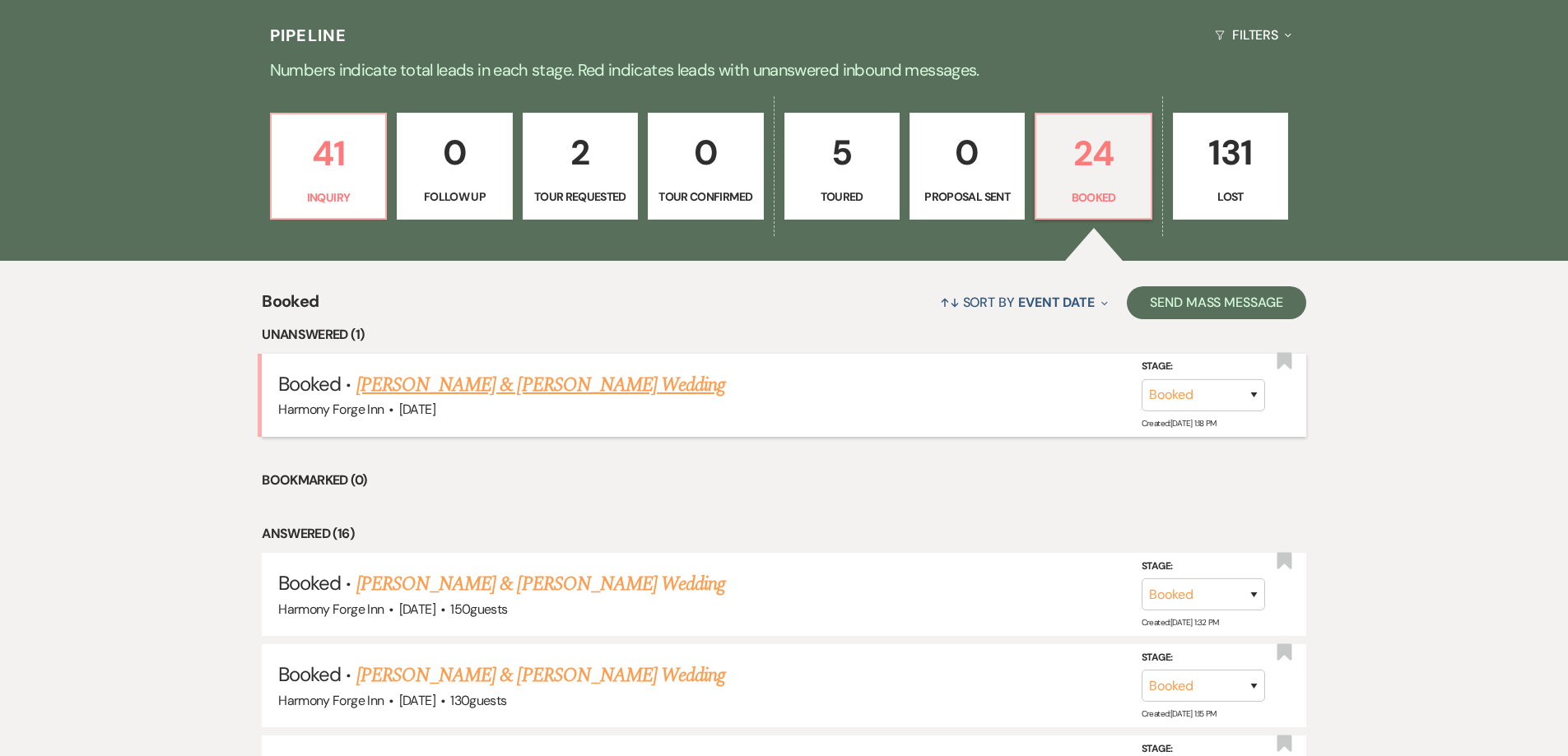
click at [371, 390] on link "[PERSON_NAME] & [PERSON_NAME] Wedding" at bounding box center [541, 385] width 369 height 30
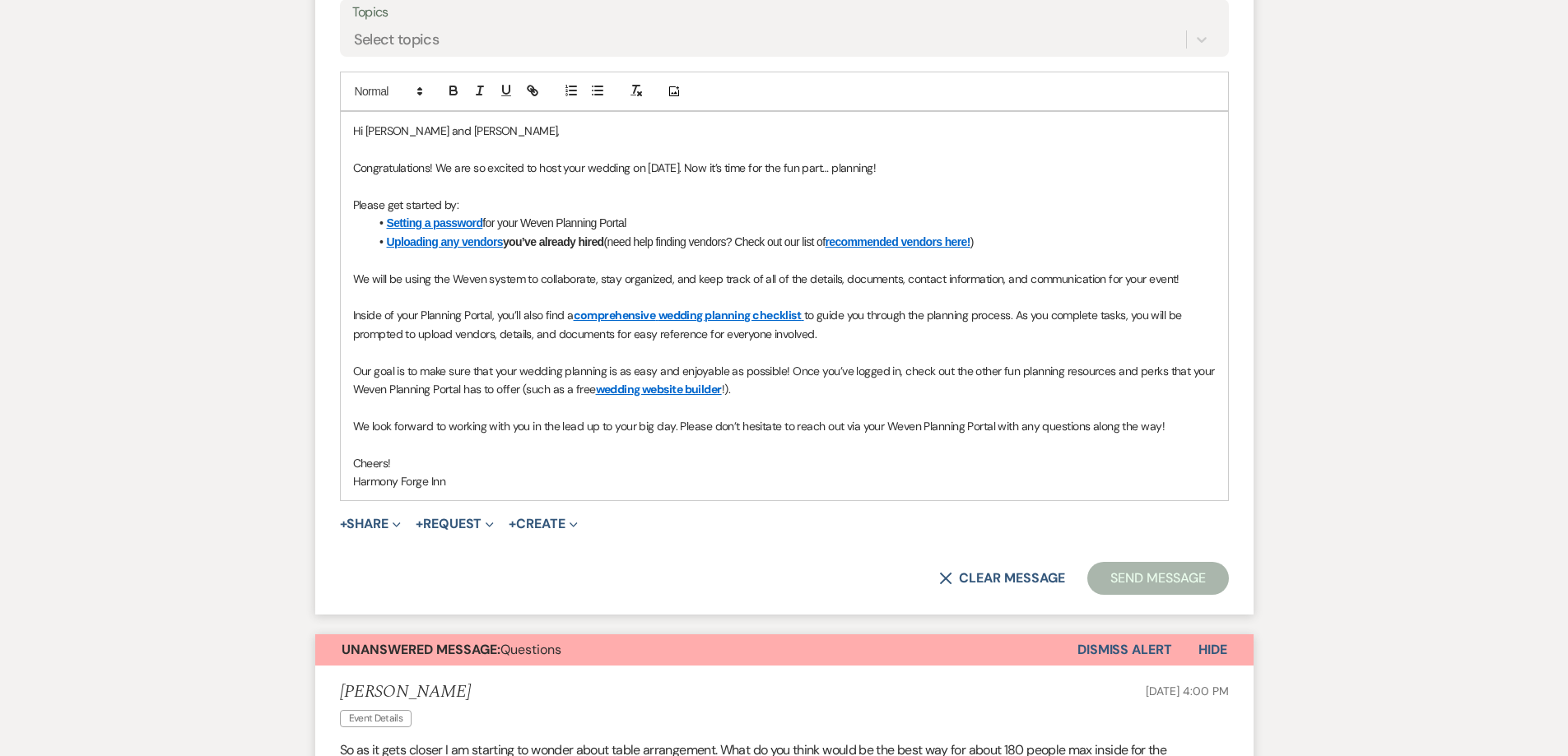
scroll to position [1235, 0]
